Goal: Transaction & Acquisition: Book appointment/travel/reservation

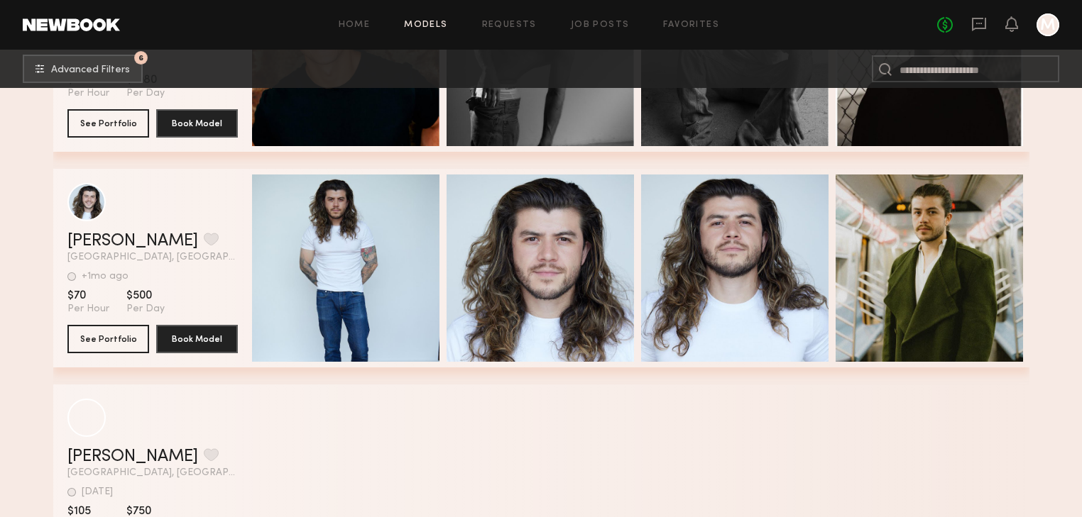
scroll to position [3392, 0]
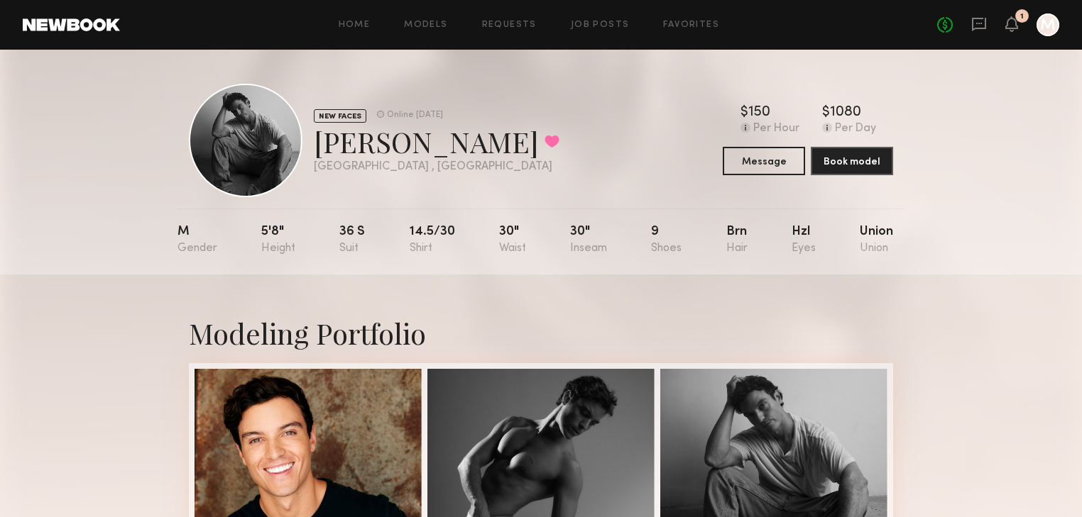
scroll to position [57, 0]
